Goal: Find specific page/section

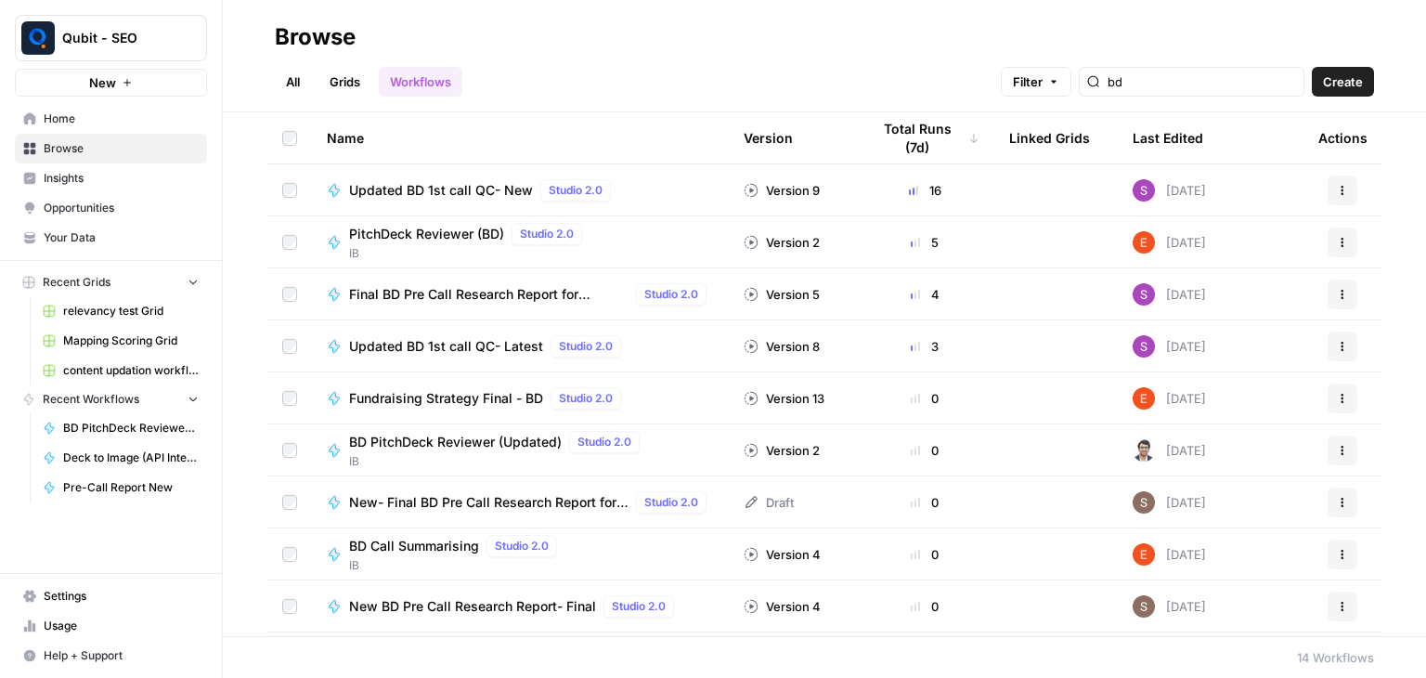
type input "bd"
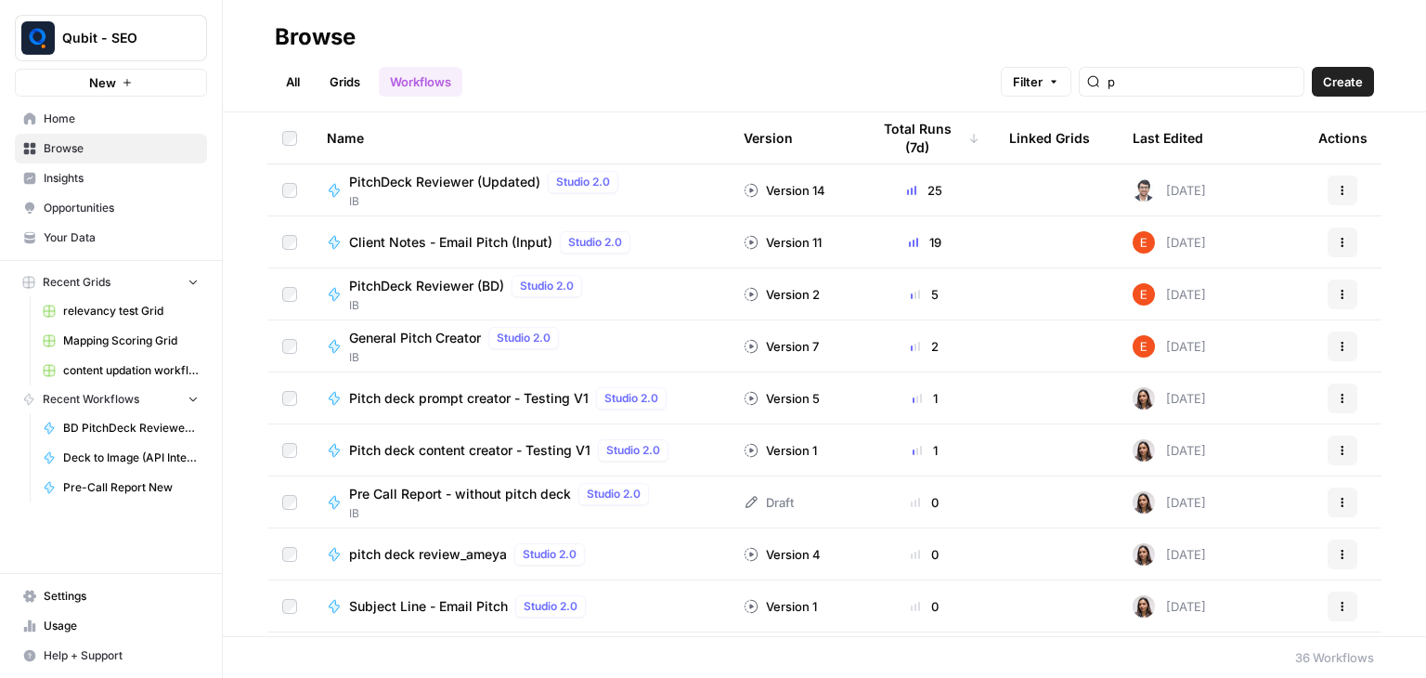
type input "p"
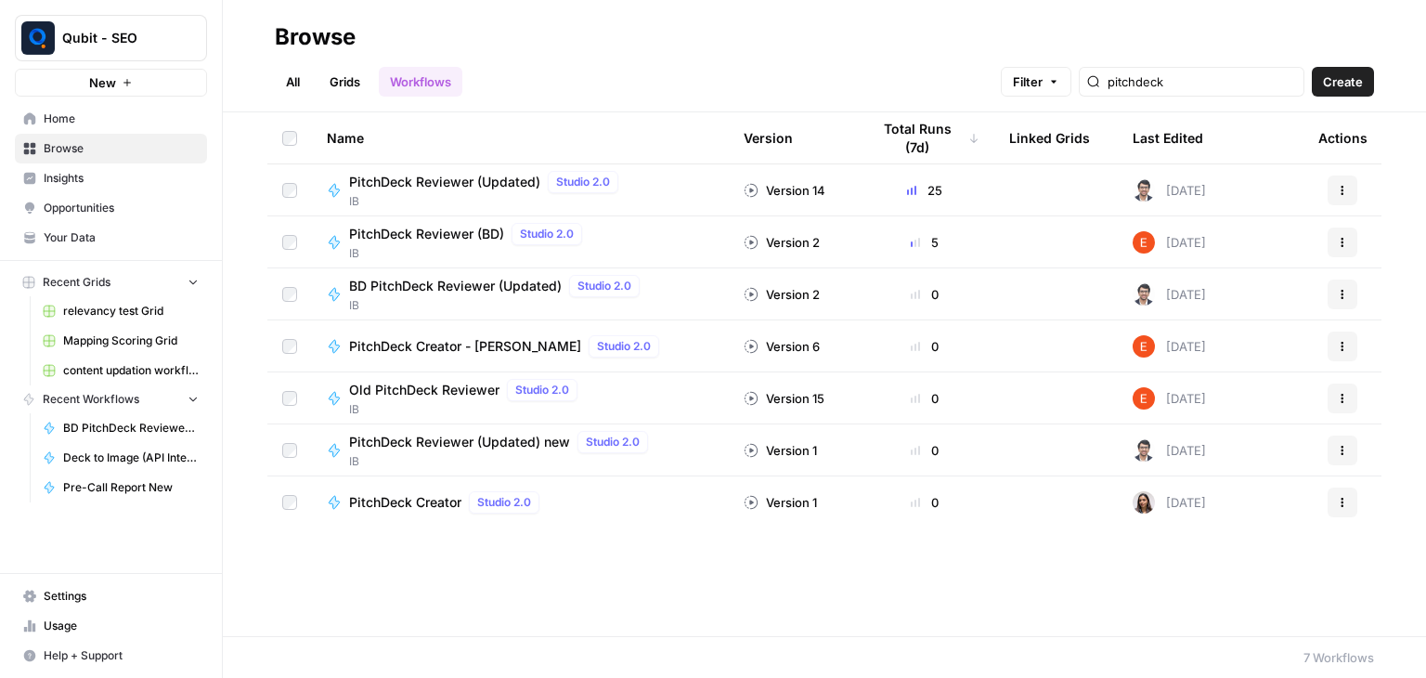
type input "pitchdeck"
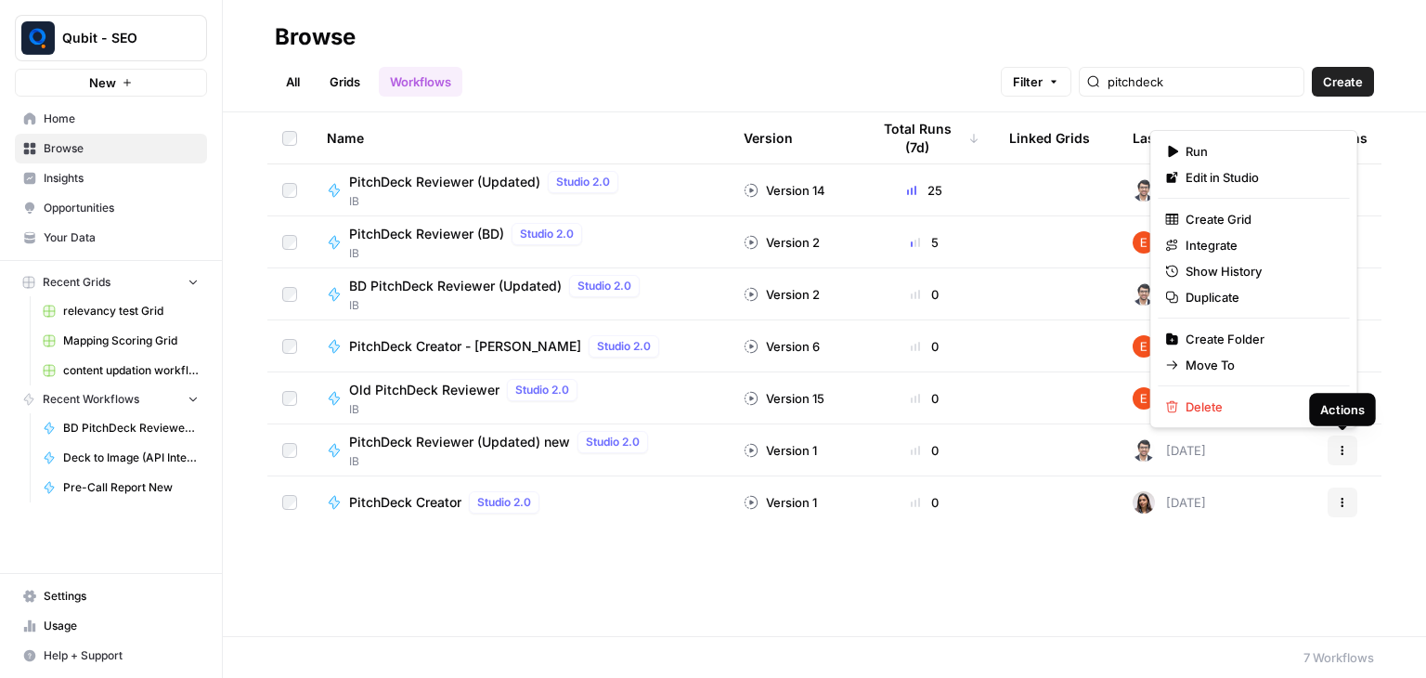
click at [1344, 449] on icon "button" at bounding box center [1342, 450] width 11 height 11
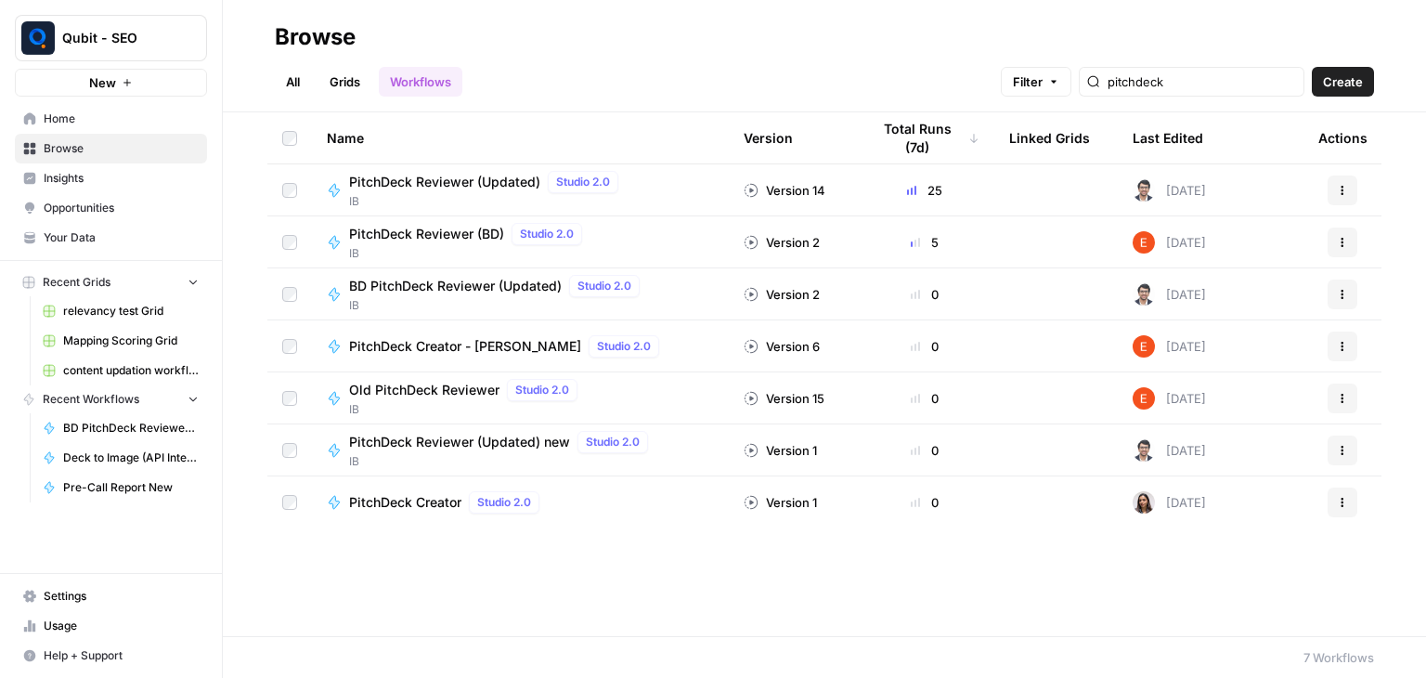
click at [544, 451] on div "PitchDeck Reviewer (Updated) new Studio 2.0" at bounding box center [502, 442] width 306 height 22
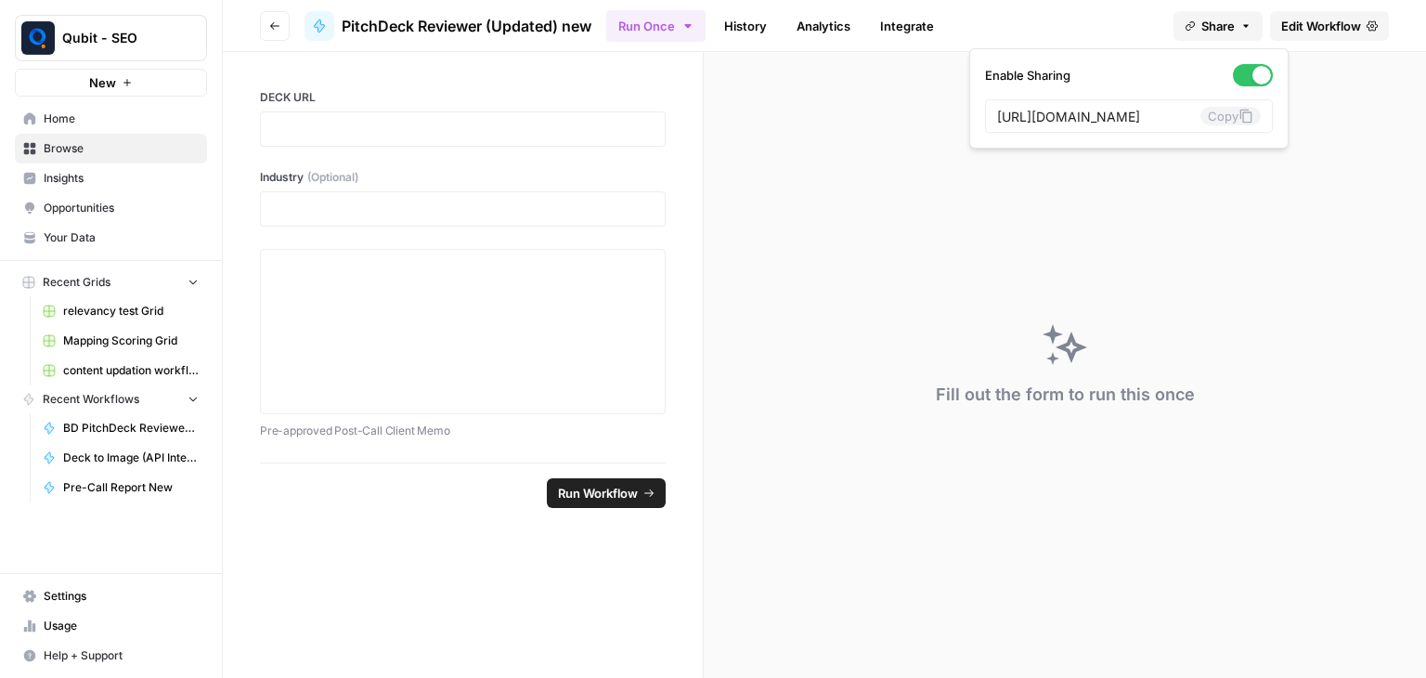
click at [1230, 32] on span "Share" at bounding box center [1217, 26] width 33 height 19
click at [1238, 115] on icon at bounding box center [1245, 116] width 15 height 15
click at [282, 25] on button "Go back" at bounding box center [275, 26] width 30 height 30
